Goal: Obtain resource: Obtain resource

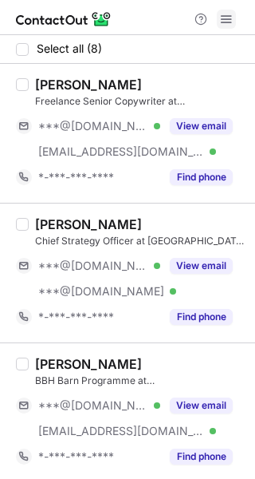
click at [223, 22] on span at bounding box center [226, 19] width 13 height 13
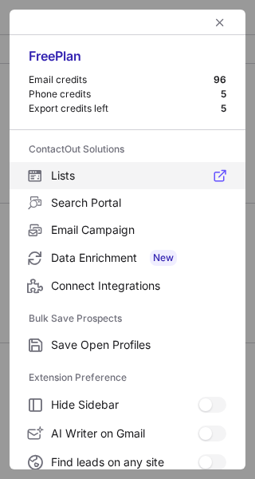
scroll to position [245, 0]
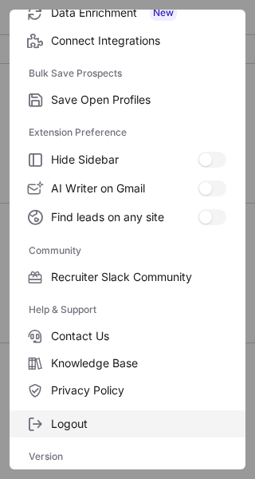
click at [106, 424] on span "Logout" at bounding box center [139, 424] width 176 height 14
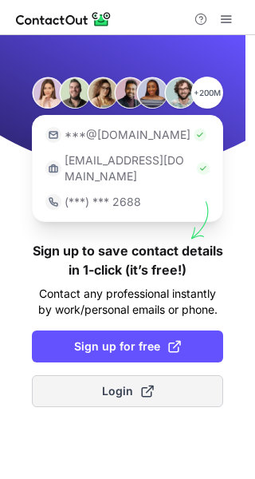
click at [128, 383] on span "Login" at bounding box center [128, 391] width 52 height 16
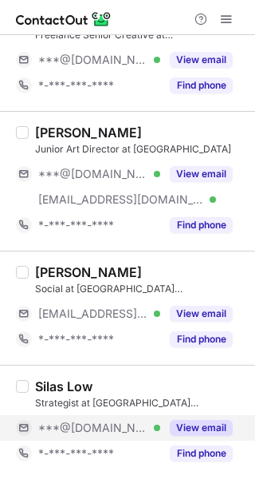
scroll to position [574, 0]
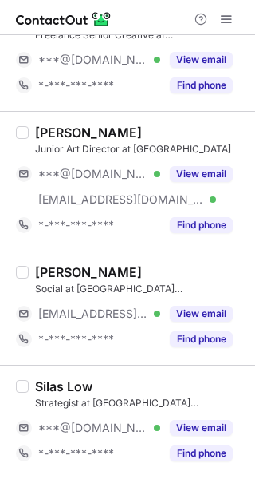
click at [90, 469] on div "Silas Low Strategist at BBH Asia Pacific (Singapore) ***@gmail.com Verified Vie…" at bounding box center [127, 422] width 255 height 114
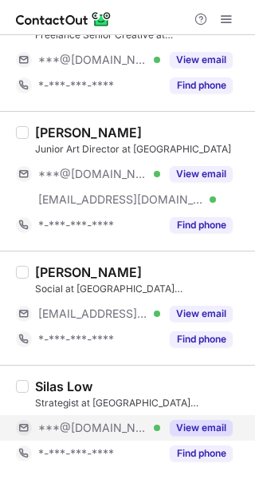
click at [199, 434] on button "View email" at bounding box center [201, 428] width 63 height 16
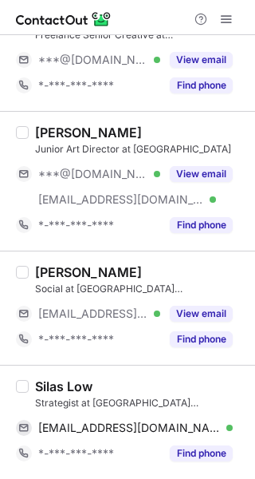
click at [75, 387] on div "Silas Low" at bounding box center [63, 386] width 57 height 16
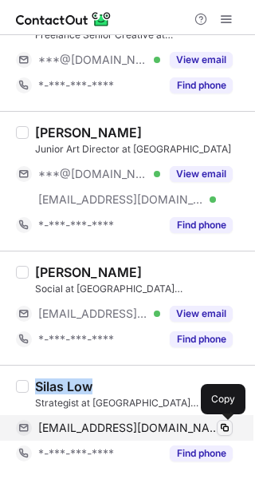
click at [222, 429] on span at bounding box center [225, 428] width 13 height 13
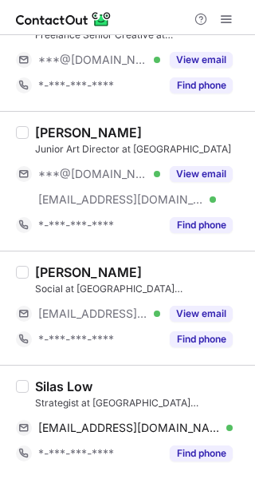
click at [105, 468] on div "Silas Low Strategist at BBH Asia Pacific (Singapore) silaslowjen@gmail.com Veri…" at bounding box center [127, 422] width 255 height 114
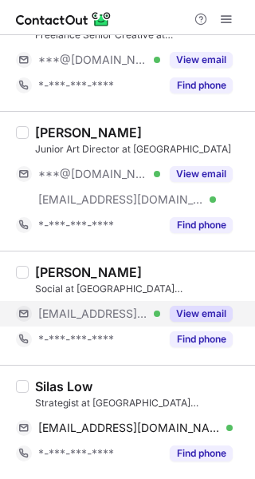
click at [192, 314] on button "View email" at bounding box center [201, 314] width 63 height 16
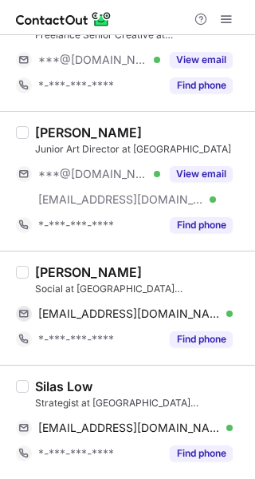
click at [76, 273] on div "Filzah Syazwani" at bounding box center [88, 272] width 107 height 16
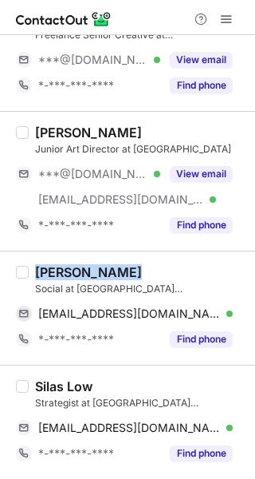
click at [76, 273] on div "Filzah Syazwani" at bounding box center [88, 272] width 107 height 16
copy div "Filzah Syazwani"
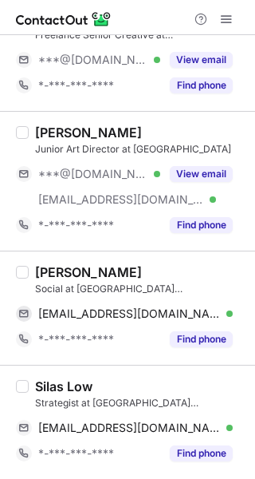
click at [132, 474] on div "Silas Low Strategist at BBH Asia Pacific (Singapore) silaslowjen@gmail.com Veri…" at bounding box center [127, 422] width 255 height 114
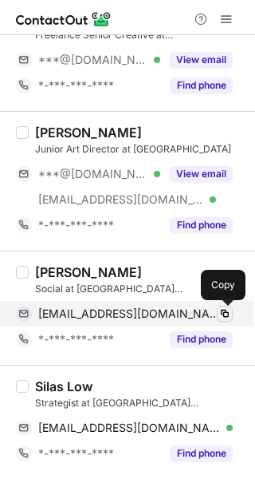
click at [223, 312] on span at bounding box center [225, 313] width 13 height 13
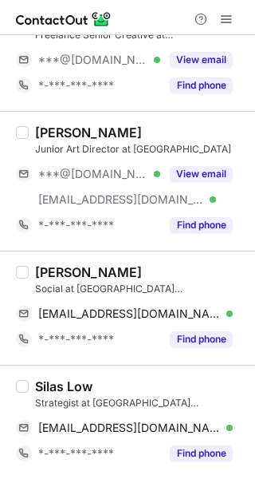
click at [130, 469] on div "Silas Low Strategist at BBH Asia Pacific (Singapore) silaslowjen@gmail.com Veri…" at bounding box center [127, 422] width 255 height 114
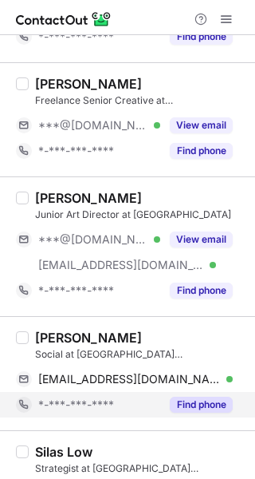
scroll to position [500, 0]
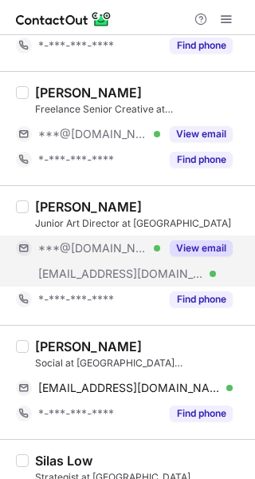
click at [212, 243] on button "View email" at bounding box center [201, 248] width 63 height 16
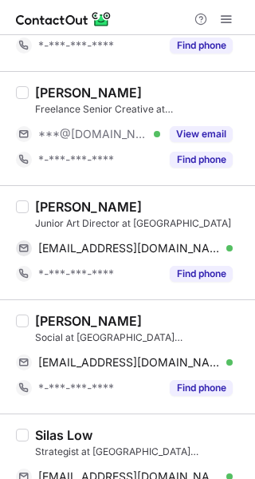
click at [74, 205] on div "Kairu Chang" at bounding box center [88, 207] width 107 height 16
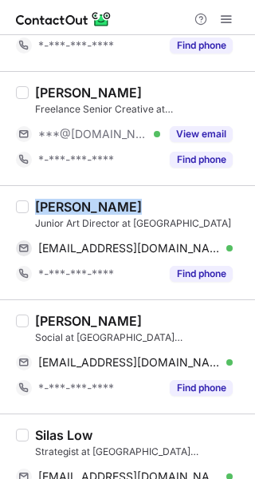
click at [74, 205] on div "Kairu Chang" at bounding box center [88, 207] width 107 height 16
copy div "Kairu Chang"
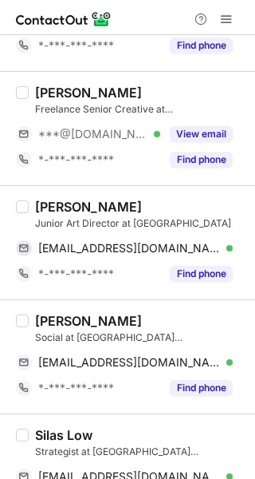
click at [192, 432] on div "Silas Low" at bounding box center [140, 435] width 211 height 16
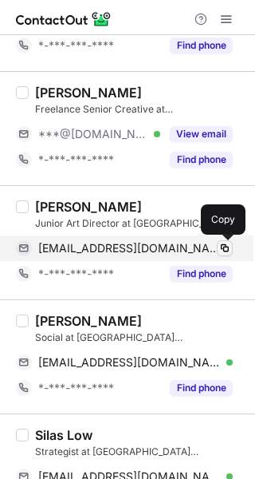
click at [228, 245] on span at bounding box center [225, 248] width 13 height 13
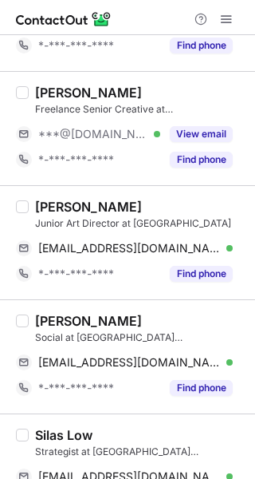
click at [158, 426] on div "Silas Low Strategist at BBH Asia Pacific (Singapore) silaslowjen@gmail.com Veri…" at bounding box center [127, 471] width 255 height 114
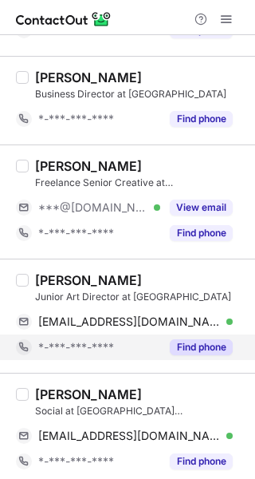
scroll to position [425, 0]
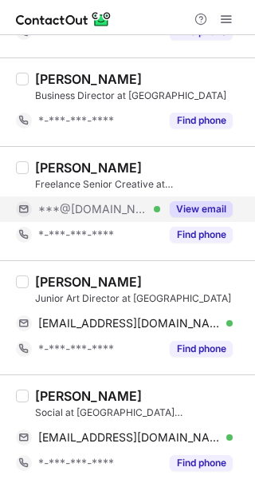
click at [203, 215] on button "View email" at bounding box center [201, 209] width 63 height 16
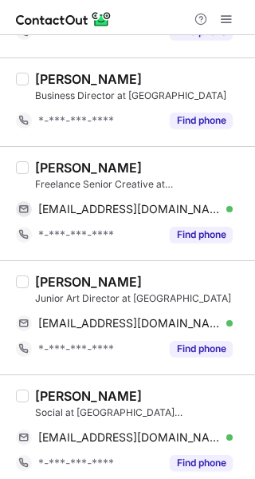
click at [50, 165] on div "Lynn Ng" at bounding box center [88, 168] width 107 height 16
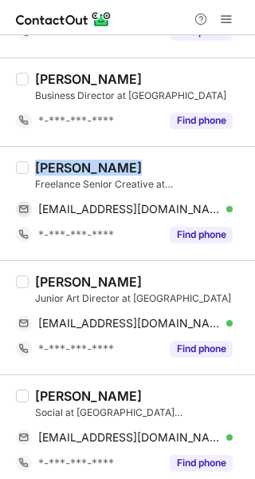
click at [50, 165] on div "Lynn Ng" at bounding box center [88, 168] width 107 height 16
copy div "Lynn Ng"
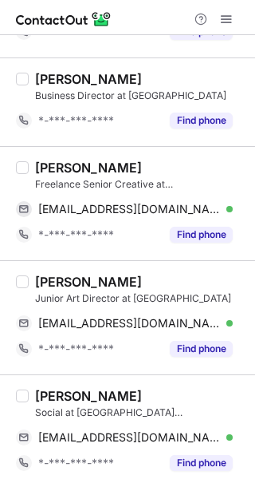
click at [10, 432] on div "Filzah Syazwani Social at BBH Asia Pacific (Singapore) filzahmk.2019@business.s…" at bounding box center [127, 431] width 255 height 114
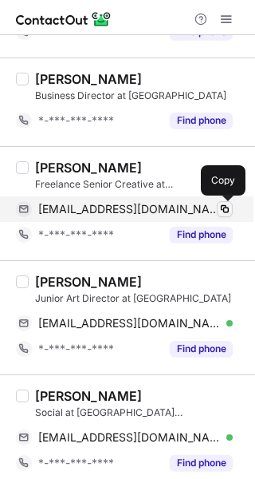
click at [224, 207] on span at bounding box center [225, 209] width 13 height 13
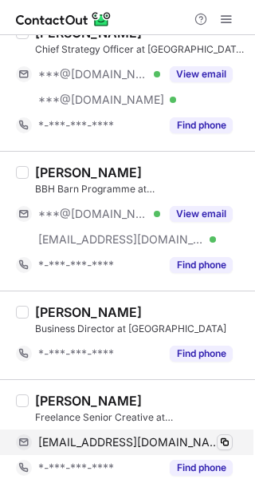
scroll to position [191, 0]
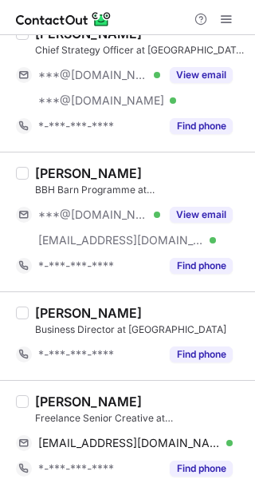
click at [224, 424] on div "Freelance Senior Creative at BBH Asia Pacific (Singapore)" at bounding box center [140, 418] width 211 height 14
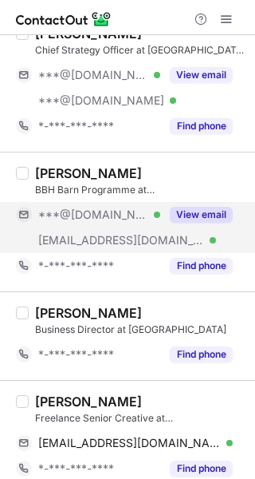
click at [200, 218] on button "View email" at bounding box center [201, 215] width 63 height 16
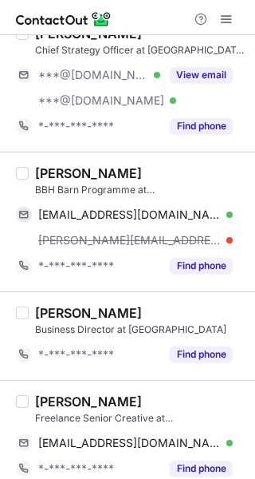
click at [75, 168] on div "Rachel Tang" at bounding box center [88, 173] width 107 height 16
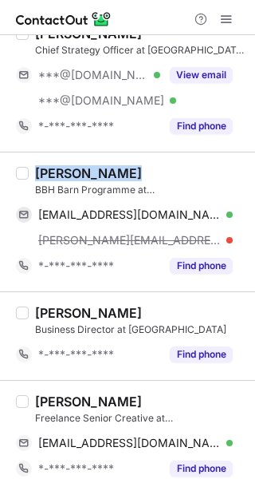
click at [75, 168] on div "Rachel Tang" at bounding box center [88, 173] width 107 height 16
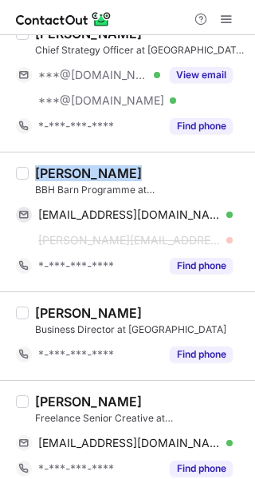
copy div "Rachel Tang"
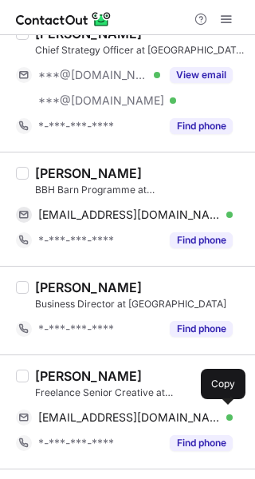
click at [22, 458] on div "Lynn Ng Freelance Senior Creative at BBH Asia Pacific (Singapore) lynnngyy@gmai…" at bounding box center [127, 411] width 255 height 114
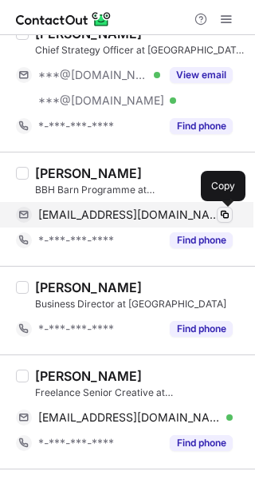
click at [220, 207] on button at bounding box center [225, 215] width 16 height 16
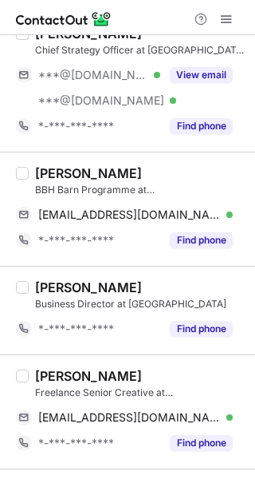
click at [156, 465] on div "Lynn Ng Freelance Senior Creative at BBH Asia Pacific (Singapore) lynnngyy@gmai…" at bounding box center [127, 411] width 255 height 114
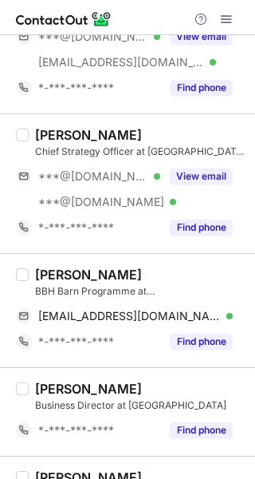
scroll to position [0, 0]
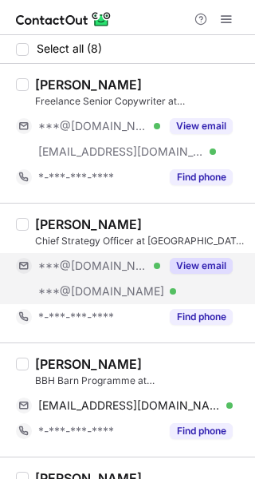
click at [185, 268] on button "View email" at bounding box center [201, 266] width 63 height 16
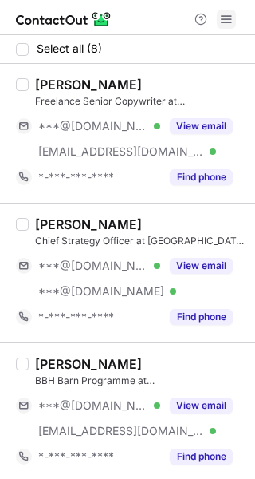
click at [228, 23] on span at bounding box center [226, 19] width 13 height 13
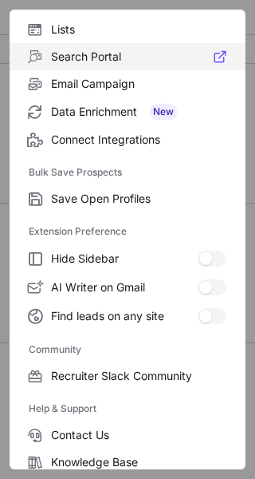
scroll to position [245, 0]
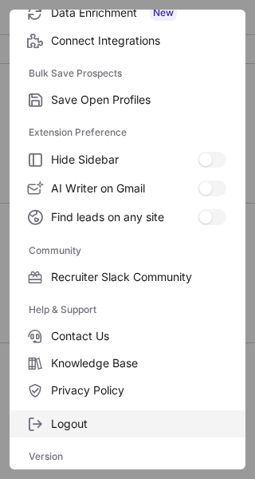
click at [115, 424] on span "Logout" at bounding box center [139, 424] width 176 height 14
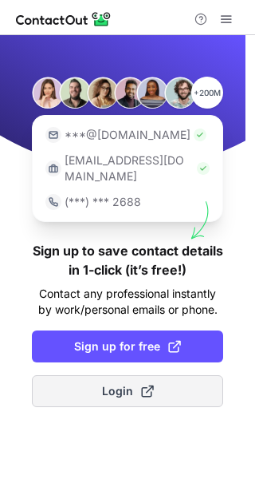
click at [121, 383] on span "Login" at bounding box center [128, 391] width 52 height 16
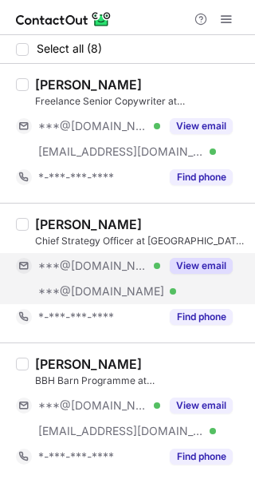
click at [198, 267] on button "View email" at bounding box center [201, 266] width 63 height 16
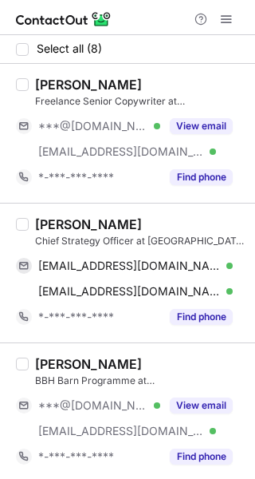
click at [86, 222] on div "[PERSON_NAME]" at bounding box center [88, 224] width 107 height 16
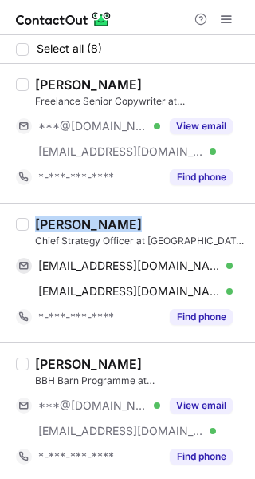
click at [86, 222] on div "[PERSON_NAME]" at bounding box center [88, 224] width 107 height 16
copy div "[PERSON_NAME]"
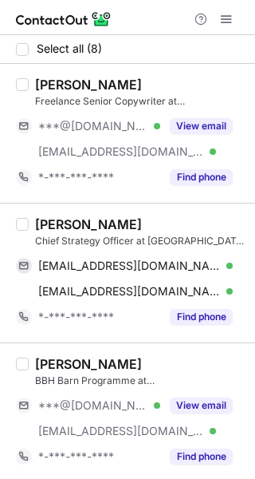
click at [102, 473] on div "Rachel Tang BBH Barn Programme at BBH Singapore ***@gmail.com Verified ***@bbhs…" at bounding box center [127, 412] width 255 height 140
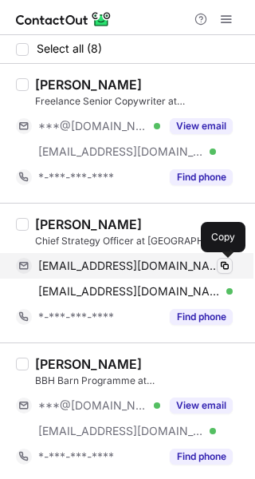
click at [221, 263] on span at bounding box center [225, 265] width 13 height 13
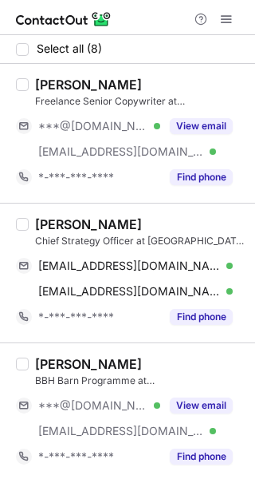
click at [118, 473] on div "Rachel Tang BBH Barn Programme at BBH Singapore ***@gmail.com Verified ***@bbhs…" at bounding box center [127, 412] width 255 height 140
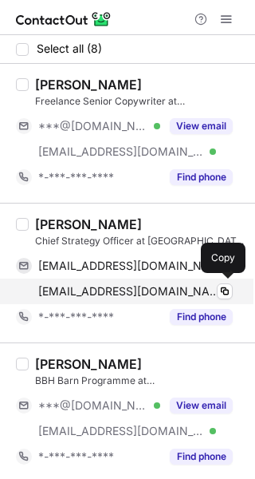
click at [210, 295] on div "stephanmx@gmail.com Verified" at bounding box center [135, 291] width 195 height 14
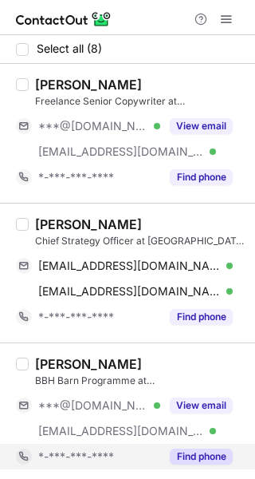
click at [144, 469] on div "*-***-***-****" at bounding box center [88, 457] width 144 height 26
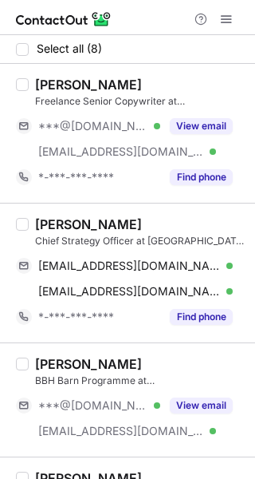
click at [199, 126] on div "Phone number for this profile is not available Try another profile" at bounding box center [127, 70] width 255 height 118
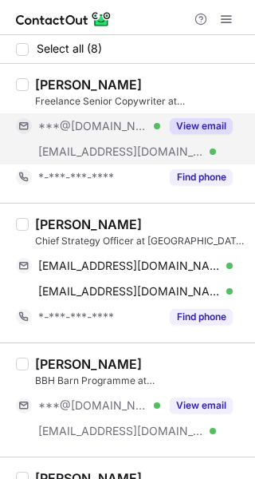
click at [196, 120] on button "View email" at bounding box center [201, 126] width 63 height 16
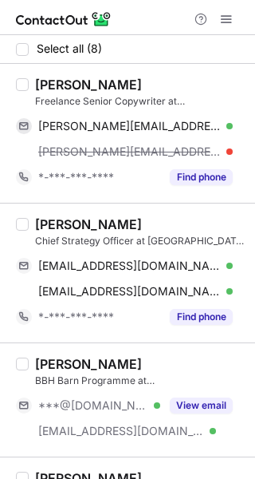
click at [67, 87] on div "Seth Han" at bounding box center [88, 85] width 107 height 16
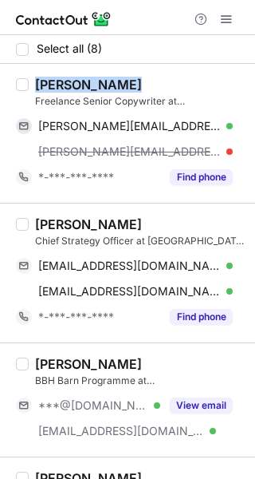
click at [67, 87] on div "Seth Han" at bounding box center [88, 85] width 107 height 16
copy div "Seth Han"
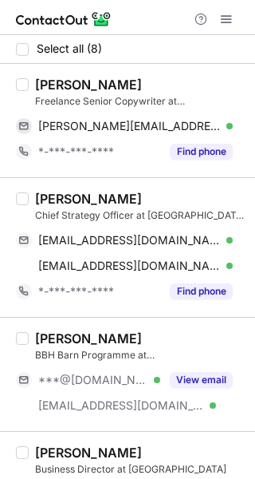
click at [137, 426] on div "Rachel Tang BBH Barn Programme at BBH Singapore ***@gmail.com Verified ***@bbhs…" at bounding box center [127, 374] width 255 height 114
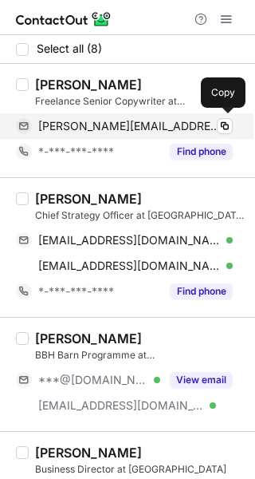
click at [216, 125] on div "seth_maroev@hotmail.com Verified" at bounding box center [135, 126] width 195 height 14
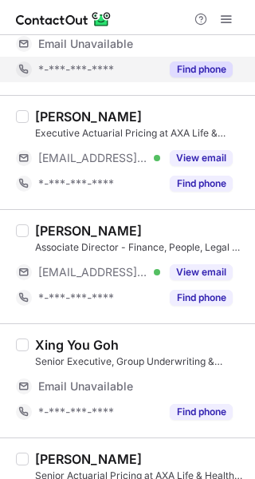
scroll to position [155, 0]
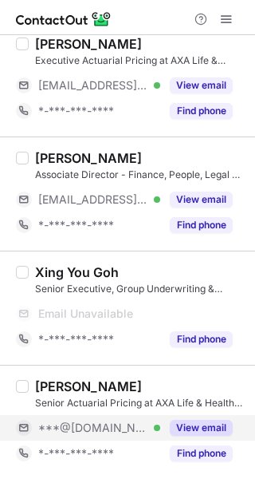
click at [184, 433] on button "View email" at bounding box center [201, 428] width 63 height 16
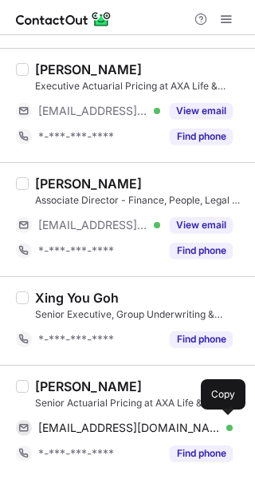
scroll to position [104, 0]
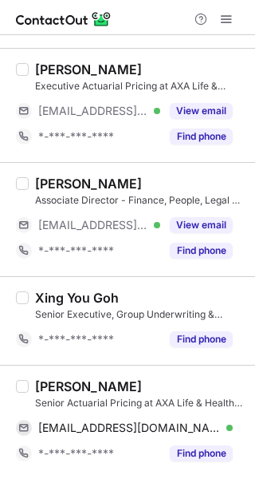
click at [53, 390] on div "[PERSON_NAME]" at bounding box center [88, 386] width 107 height 16
click at [55, 388] on div "[PERSON_NAME]" at bounding box center [88, 386] width 107 height 16
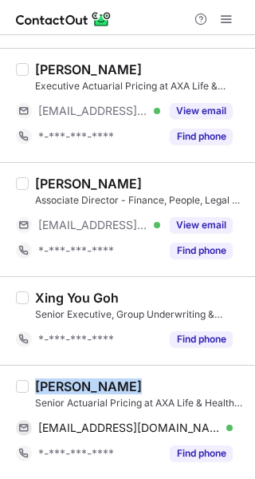
click at [55, 388] on div "[PERSON_NAME]" at bounding box center [88, 386] width 107 height 16
copy div "[PERSON_NAME]"
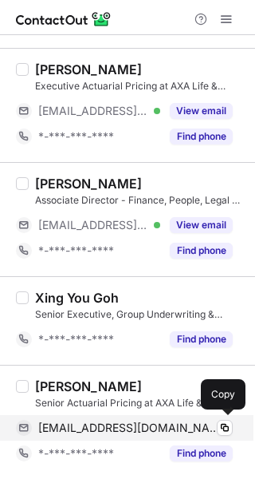
click at [121, 425] on span "[EMAIL_ADDRESS][DOMAIN_NAME]" at bounding box center [129, 428] width 183 height 14
click at [110, 437] on div "[EMAIL_ADDRESS][DOMAIN_NAME] Verified Copy" at bounding box center [124, 428] width 217 height 26
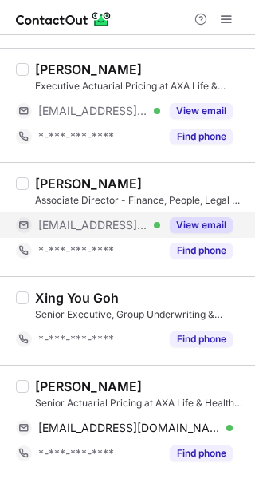
click at [202, 214] on div "View email" at bounding box center [196, 225] width 73 height 26
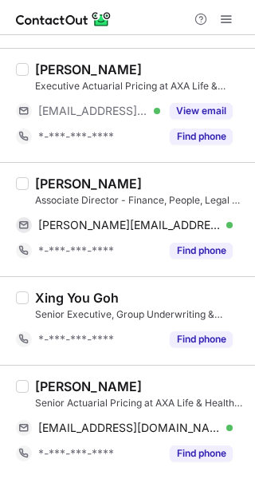
click at [61, 182] on div "[PERSON_NAME]" at bounding box center [88, 184] width 107 height 16
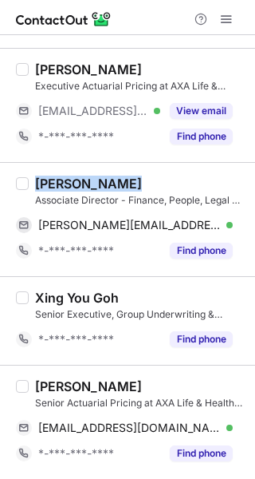
click at [61, 182] on div "[PERSON_NAME]" at bounding box center [88, 184] width 107 height 16
